Goal: Communication & Community: Answer question/provide support

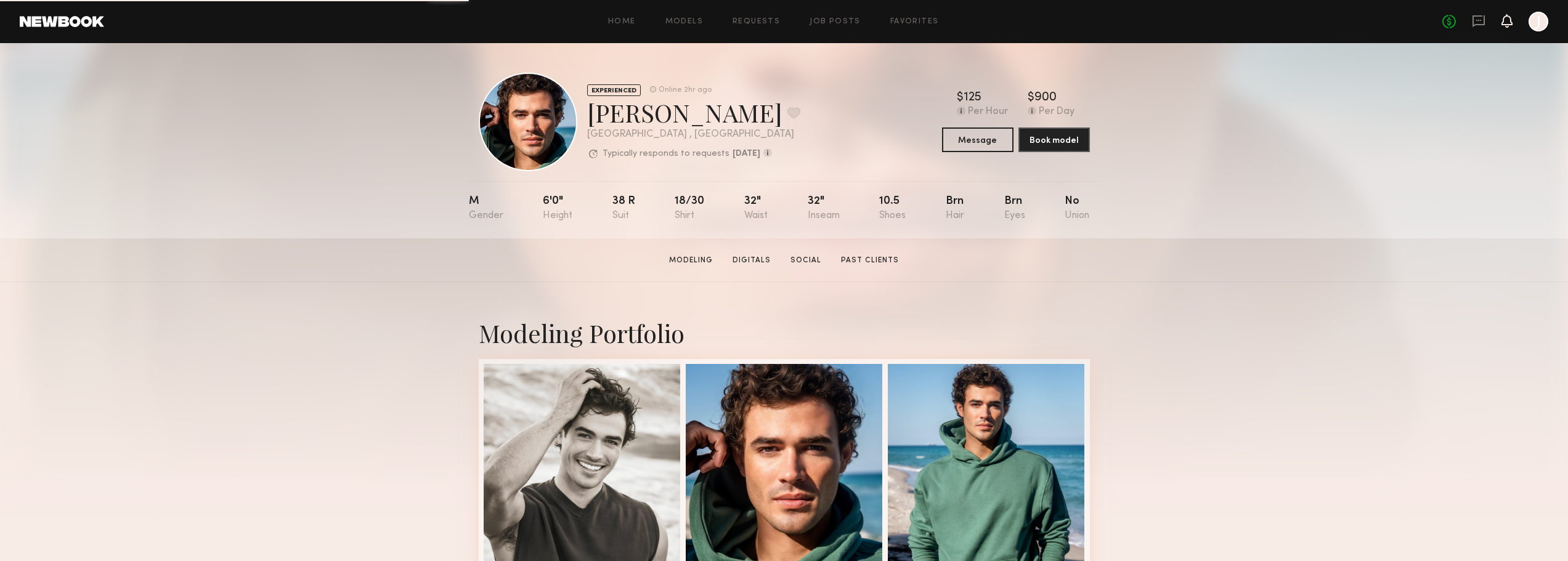
click at [1508, 22] on icon at bounding box center [1506, 19] width 10 height 8
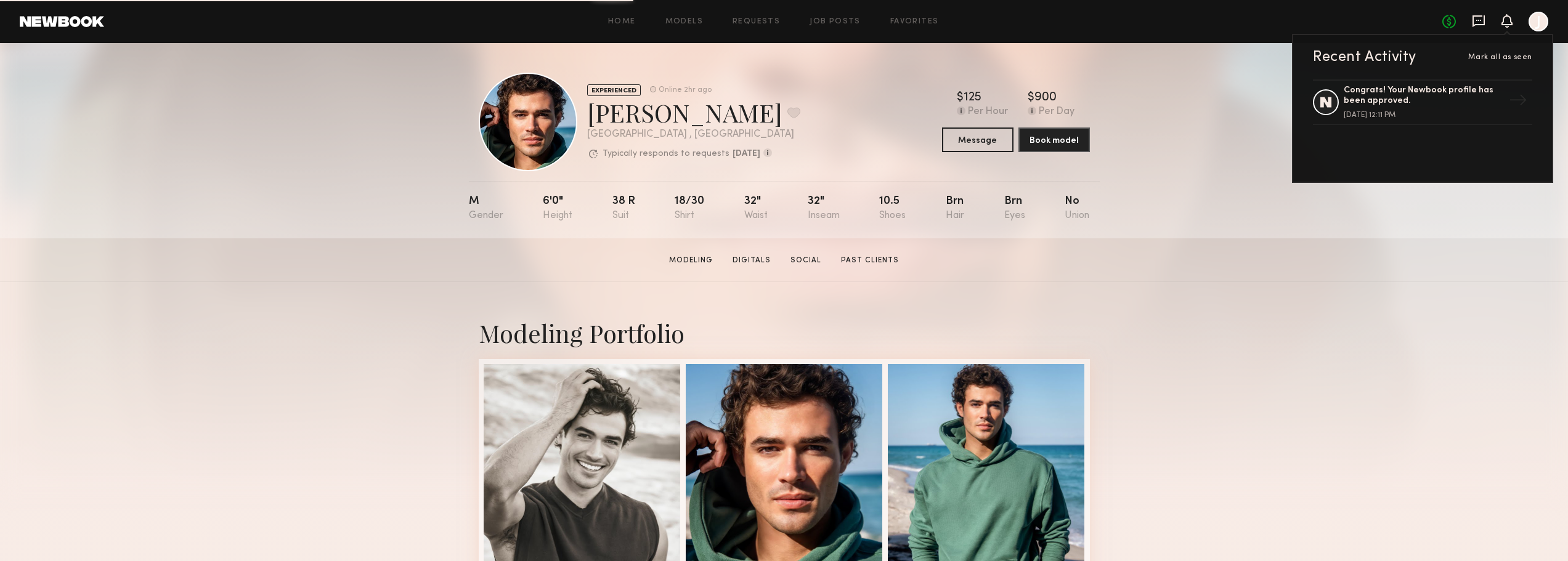
click at [1480, 24] on icon at bounding box center [1478, 21] width 12 height 12
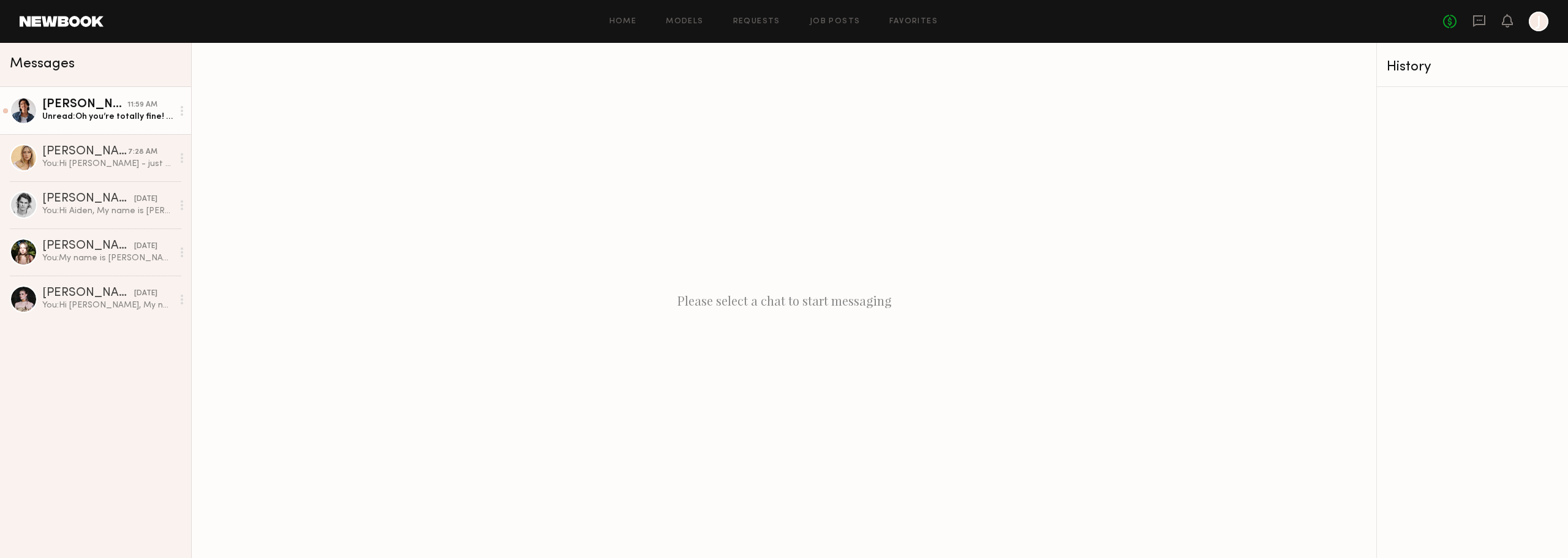
click at [101, 117] on div "Unread: Oh you’re totally fine! I must’ve misread it too. Will there be any pho…" at bounding box center [107, 116] width 130 height 12
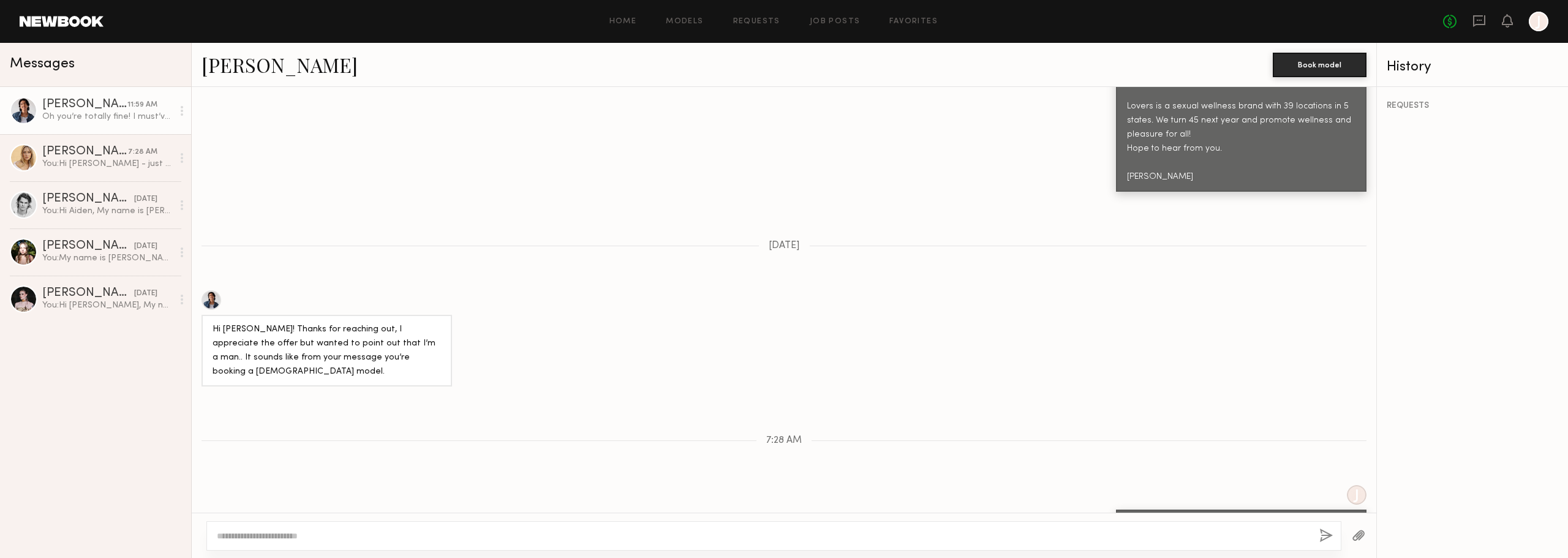
scroll to position [988, 0]
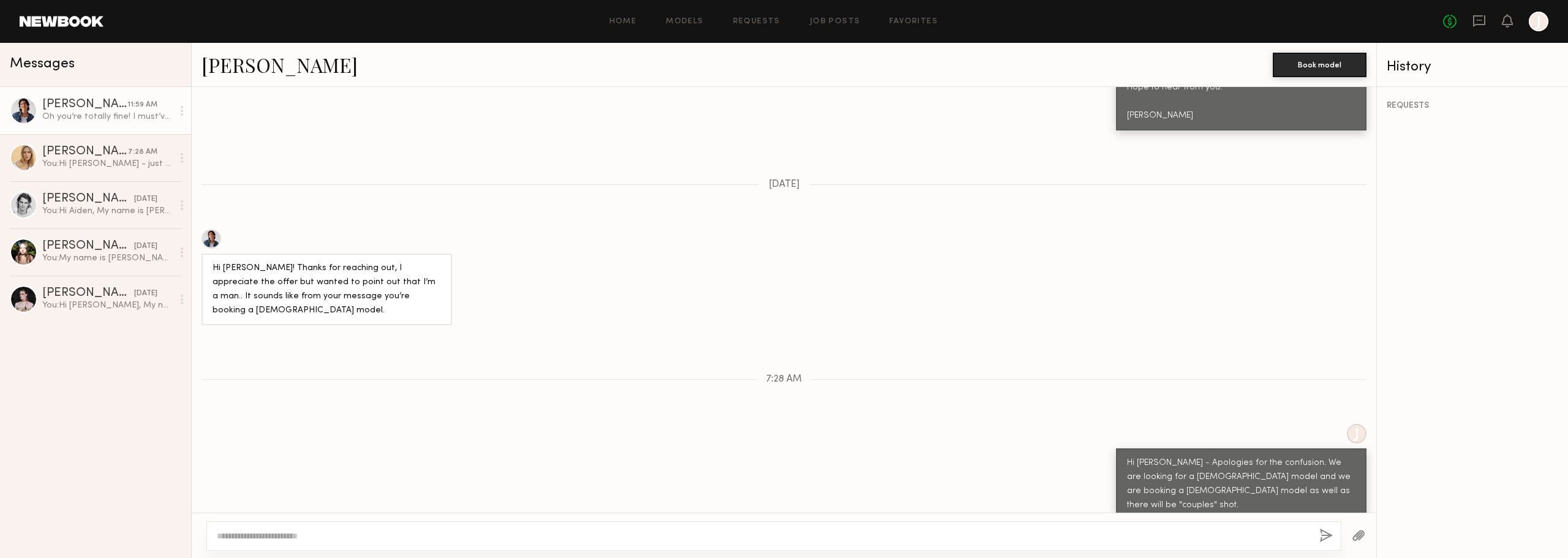
click at [302, 540] on textarea at bounding box center [763, 535] width 1092 height 12
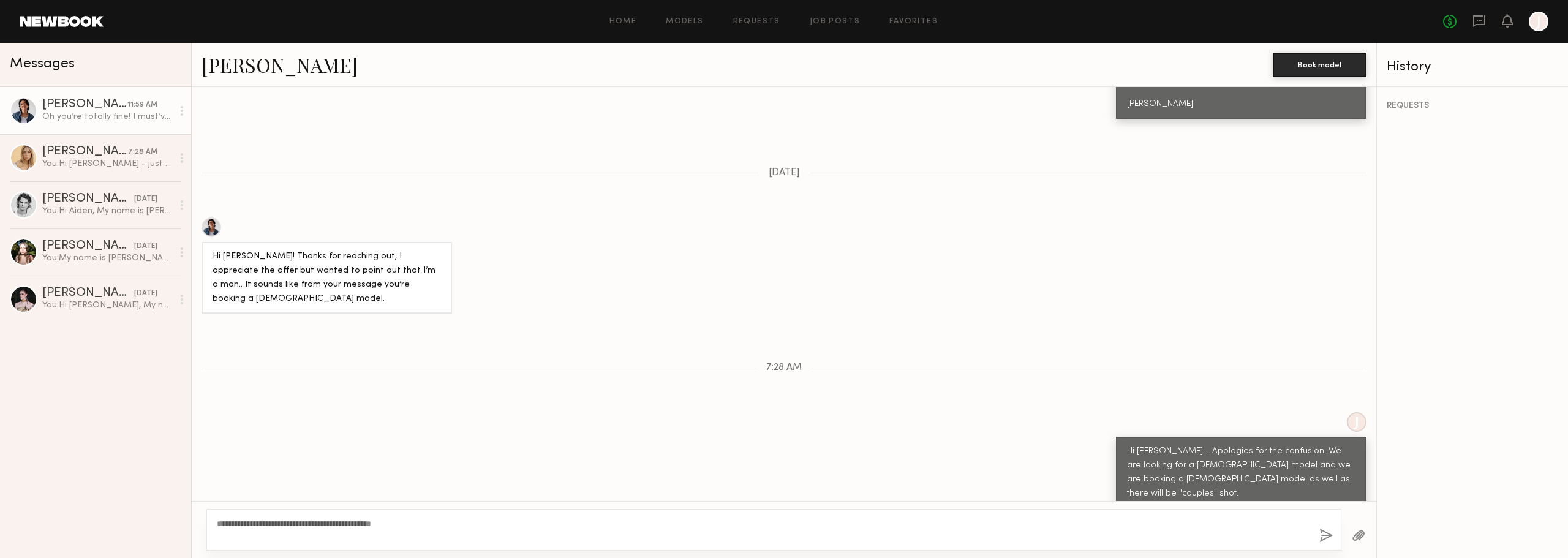
type textarea "**********"
drag, startPoint x: 1339, startPoint y: 543, endPoint x: 1332, endPoint y: 540, distance: 7.6
click at [1335, 542] on div "**********" at bounding box center [773, 529] width 1135 height 41
drag, startPoint x: 1328, startPoint y: 537, endPoint x: 1315, endPoint y: 527, distance: 16.4
click at [1327, 537] on button "button" at bounding box center [1325, 536] width 14 height 16
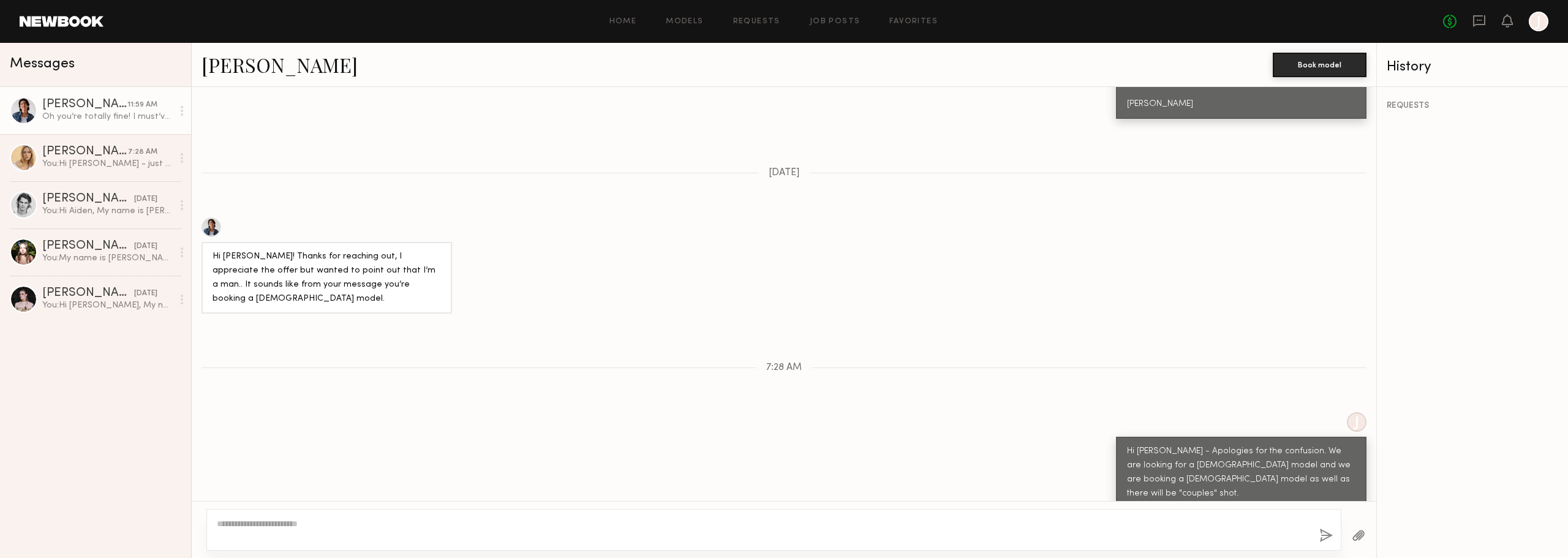
scroll to position [1142, 0]
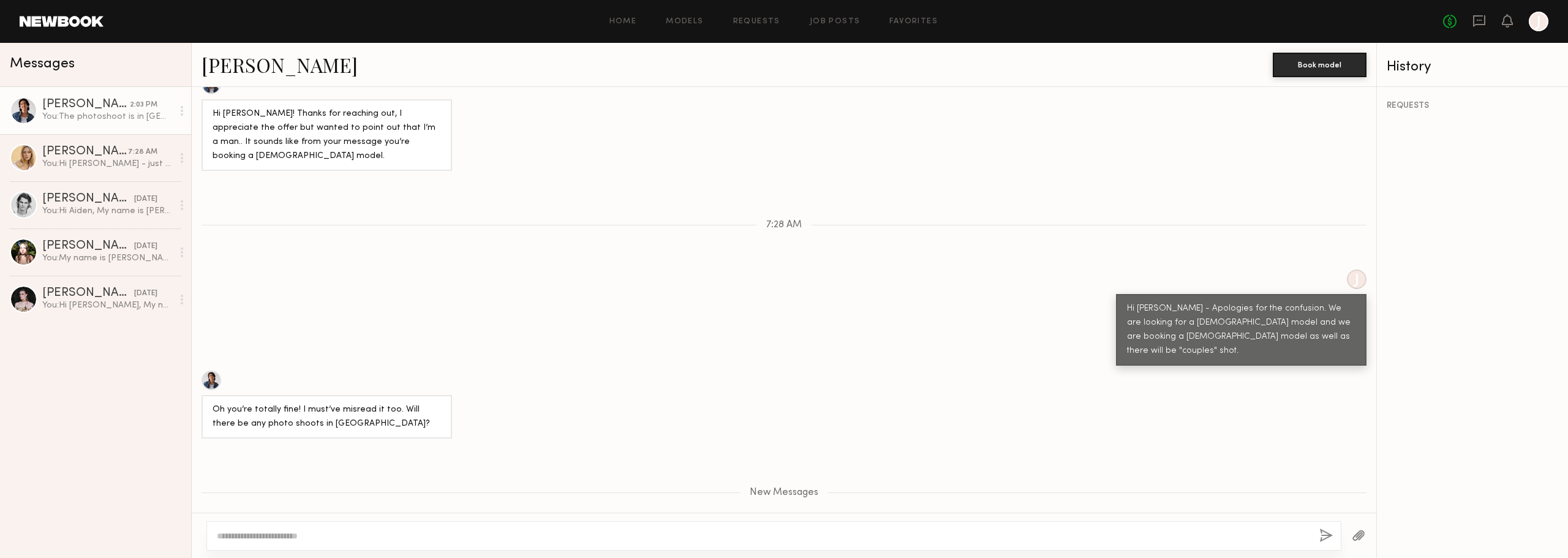
click at [84, 115] on div "You: The photoshoot is in [GEOGRAPHIC_DATA] in [GEOGRAPHIC_DATA] [DATE]" at bounding box center [107, 116] width 130 height 12
